Goal: Information Seeking & Learning: Find specific fact

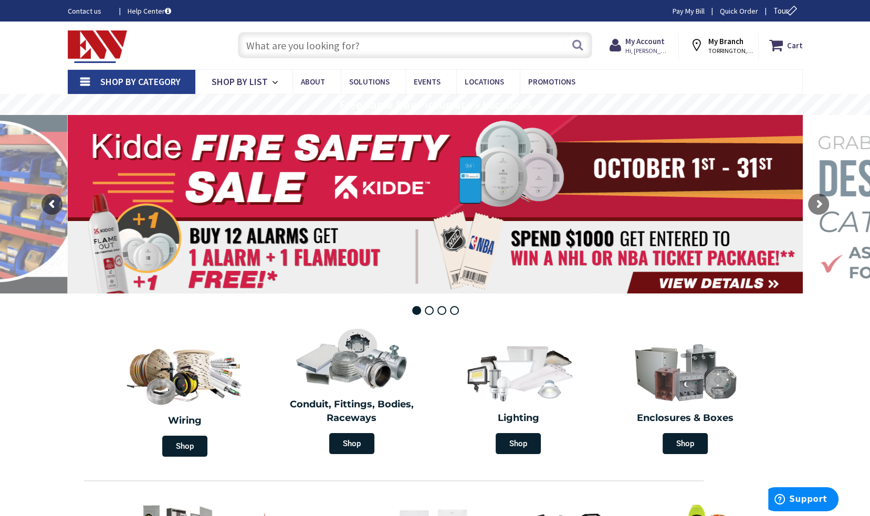
click at [441, 45] on input "text" at bounding box center [415, 45] width 354 height 26
paste input "20683"
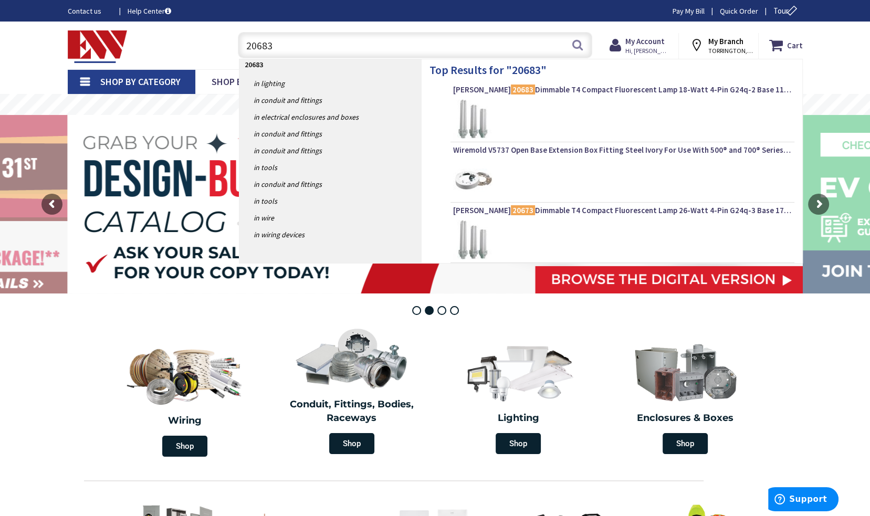
type input "20683"
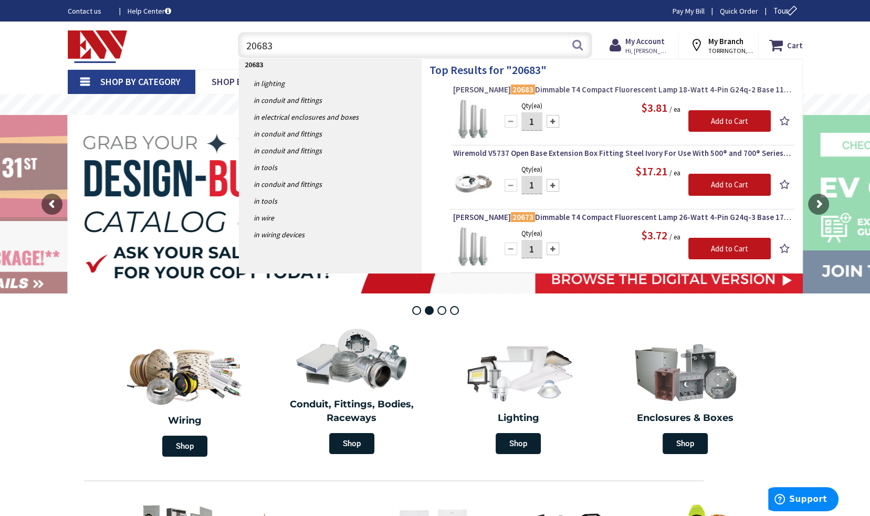
click at [584, 91] on span "Osram Sylvania 20683 Dimmable T4 Compact Fluorescent Lamp 18-Watt 4-Pin G24q-2 …" at bounding box center [622, 89] width 339 height 10
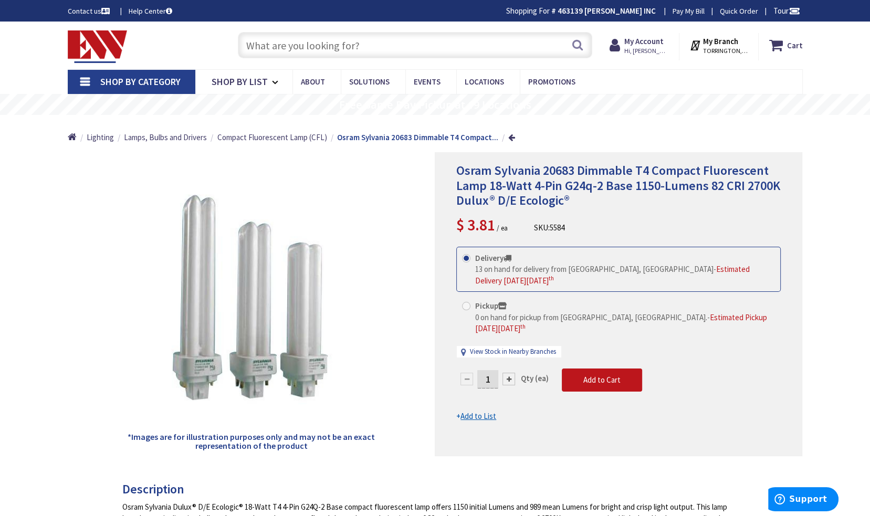
drag, startPoint x: 27, startPoint y: 173, endPoint x: 117, endPoint y: 55, distance: 147.6
